Goal: Check status: Check status

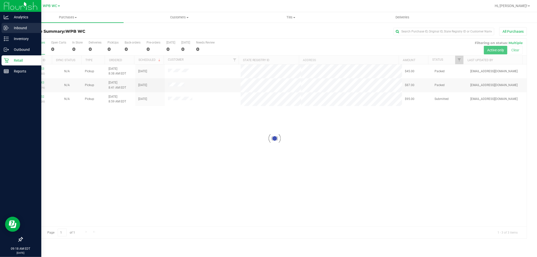
click at [17, 26] on p "Inbound" at bounding box center [24, 28] width 30 height 6
click at [13, 28] on p "Inbound" at bounding box center [24, 28] width 30 height 6
click at [24, 31] on div "Inbound" at bounding box center [22, 28] width 40 height 10
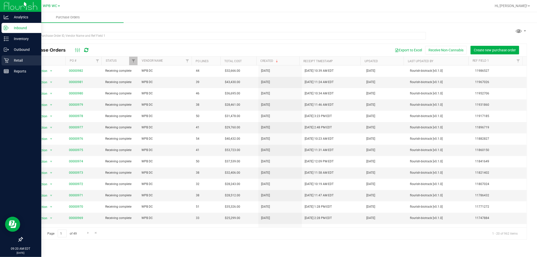
click at [11, 62] on p "Retail" at bounding box center [24, 60] width 30 height 6
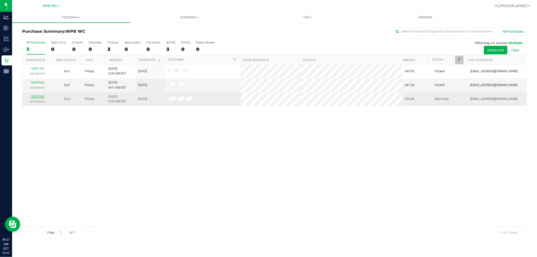
click at [38, 97] on link "12001952" at bounding box center [37, 97] width 14 height 4
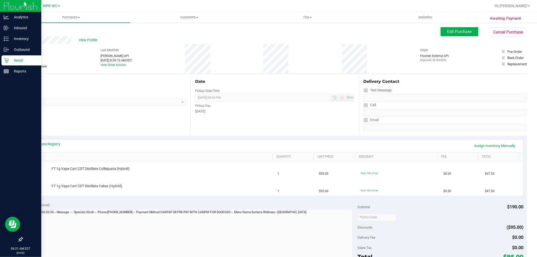
drag, startPoint x: 10, startPoint y: 62, endPoint x: 13, endPoint y: 57, distance: 5.4
click at [10, 61] on p "Retail" at bounding box center [24, 60] width 30 height 6
